Goal: Navigation & Orientation: Find specific page/section

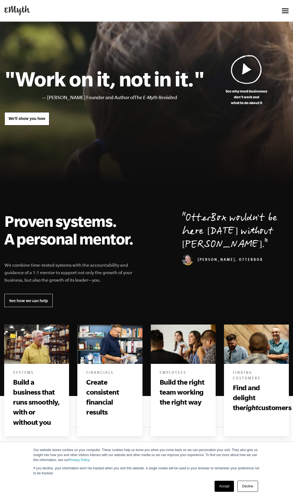
click at [282, 11] on img at bounding box center [285, 10] width 7 height 5
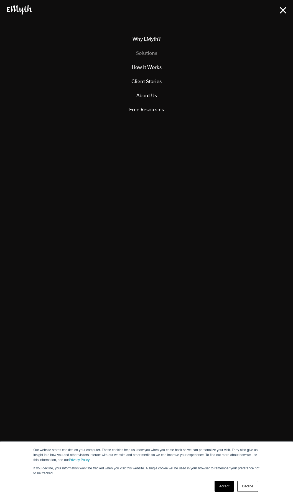
click at [139, 48] on link "Solutions" at bounding box center [146, 53] width 279 height 14
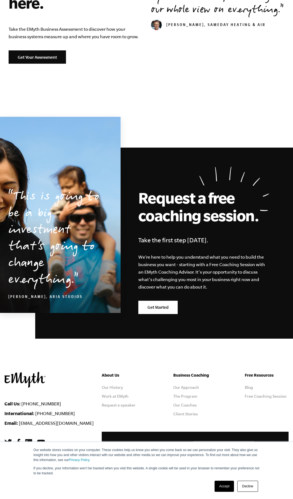
scroll to position [842, 0]
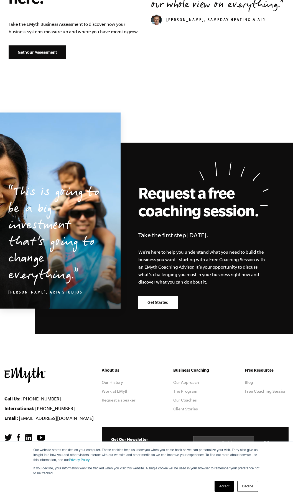
click at [228, 487] on link "Accept" at bounding box center [224, 486] width 20 height 11
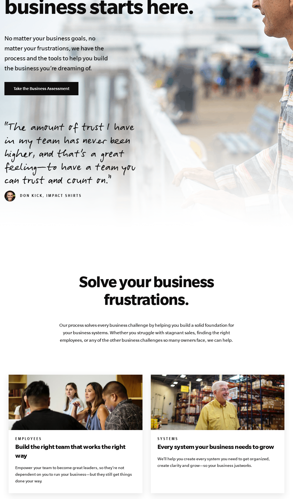
scroll to position [0, 0]
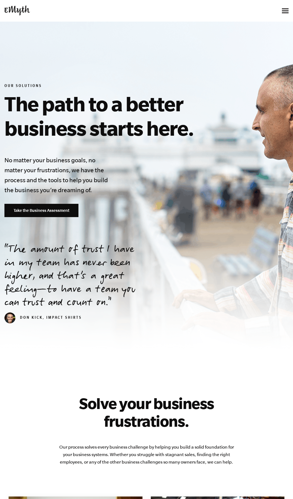
click at [287, 16] on div at bounding box center [252, 11] width 71 height 12
click at [287, 12] on img at bounding box center [285, 10] width 7 height 5
